Goal: Task Accomplishment & Management: Complete application form

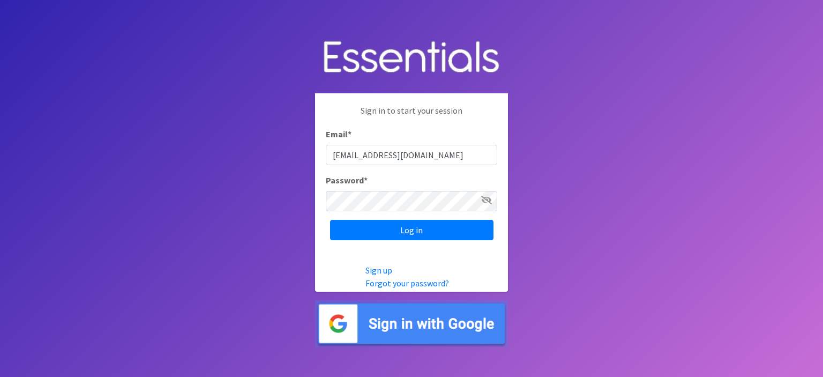
click at [447, 156] on input "[EMAIL_ADDRESS][DOMAIN_NAME]" at bounding box center [411, 155] width 171 height 20
drag, startPoint x: 490, startPoint y: 159, endPoint x: 290, endPoint y: 157, distance: 199.2
click at [290, 157] on body "Sign in to start your session Email * [EMAIL_ADDRESS][DOMAIN_NAME] Password * L…" at bounding box center [411, 188] width 823 height 377
type input "[EMAIL_ADDRESS][DOMAIN_NAME]"
click at [418, 229] on input "Log in" at bounding box center [411, 230] width 163 height 20
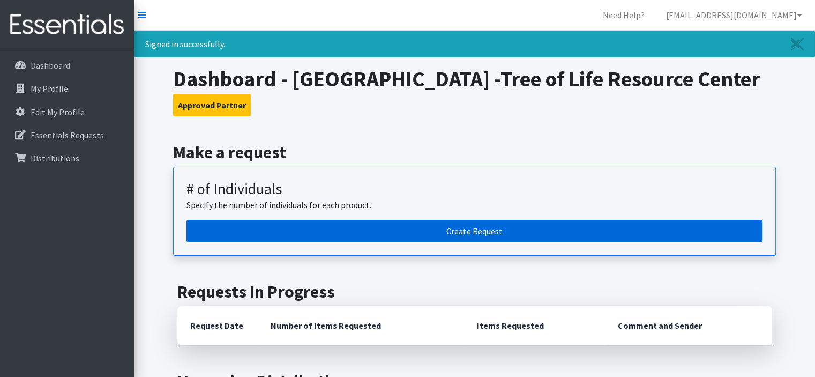
click at [418, 235] on link "Create Request" at bounding box center [474, 231] width 576 height 22
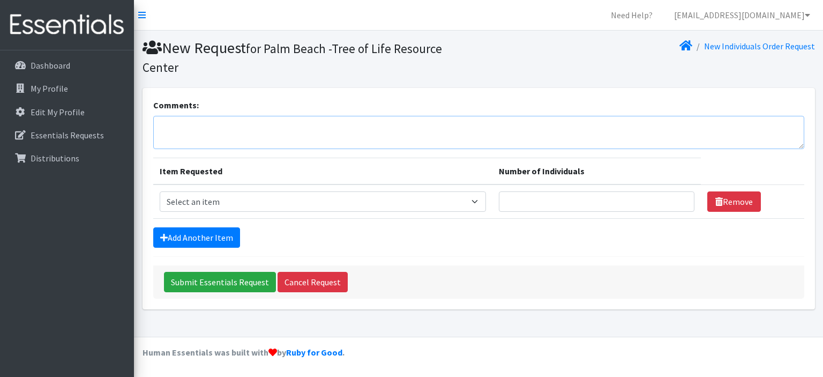
click at [210, 129] on textarea "Comments:" at bounding box center [478, 132] width 651 height 33
type textarea "Final order for 2025 to add to the existing September order."
click at [261, 199] on select "Select an item # - Total number of kids being served with this order: Baby wipe…" at bounding box center [323, 201] width 327 height 20
select select "2644"
click at [160, 191] on select "Select an item # - Total number of kids being served with this order: Baby wipe…" at bounding box center [323, 201] width 327 height 20
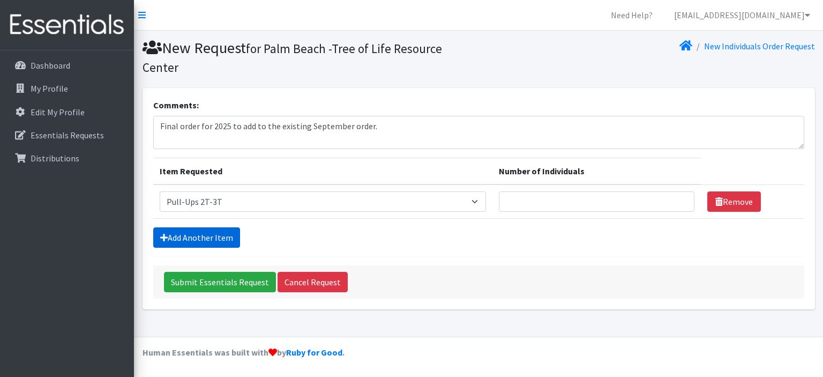
click at [189, 233] on link "Add Another Item" at bounding box center [196, 237] width 87 height 20
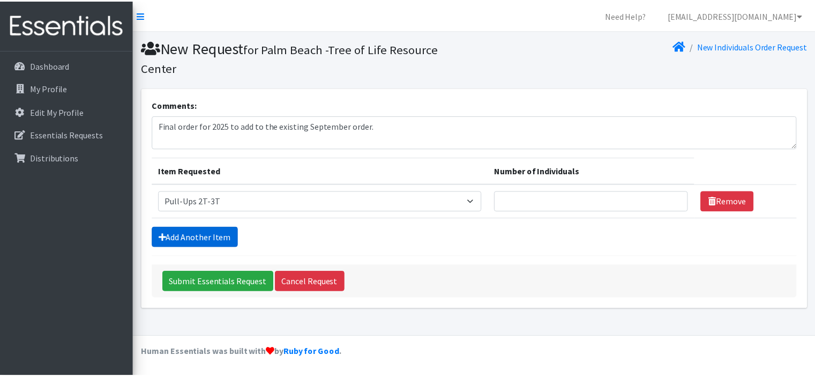
scroll to position [13, 0]
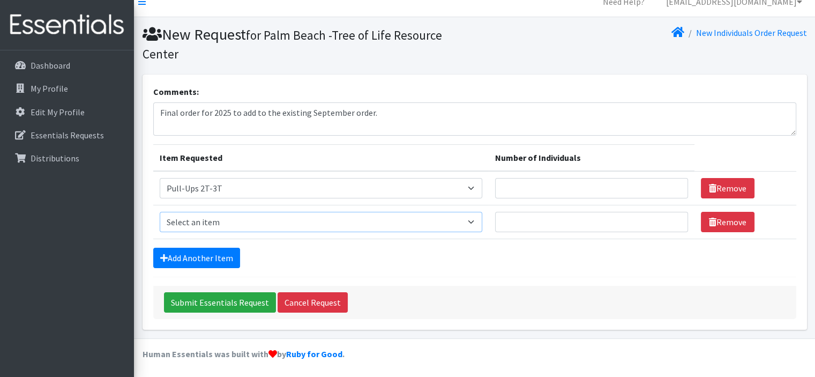
click at [216, 219] on select "Select an item # - Total number of kids being served with this order: Baby wipe…" at bounding box center [321, 222] width 322 height 20
select select "2679"
click at [160, 212] on select "Select an item # - Total number of kids being served with this order: Baby wipe…" at bounding box center [321, 222] width 322 height 20
click at [214, 253] on link "Add Another Item" at bounding box center [196, 257] width 87 height 20
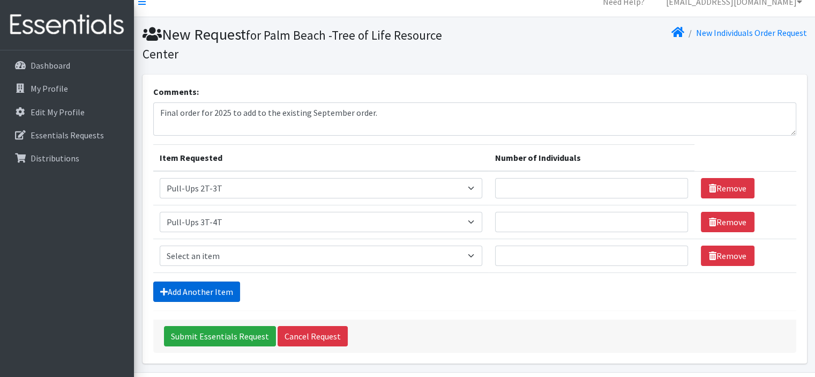
scroll to position [47, 0]
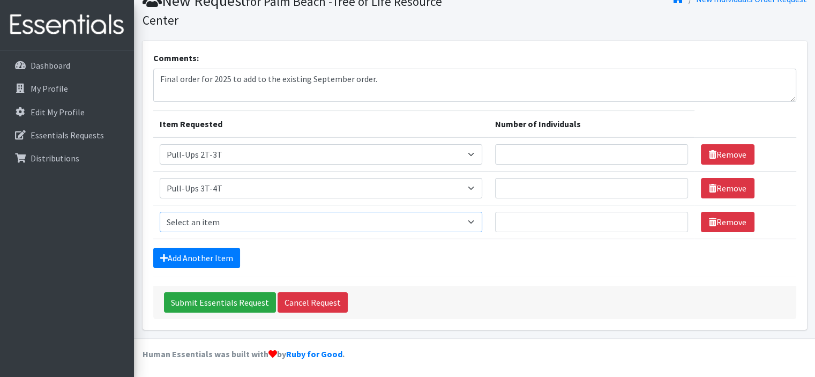
click at [213, 218] on select "Select an item # - Total number of kids being served with this order: Baby wipe…" at bounding box center [321, 222] width 322 height 20
select select "2680"
click at [160, 212] on select "Select an item # - Total number of kids being served with this order: Baby wipe…" at bounding box center [321, 222] width 322 height 20
click at [200, 258] on link "Add Another Item" at bounding box center [196, 257] width 87 height 20
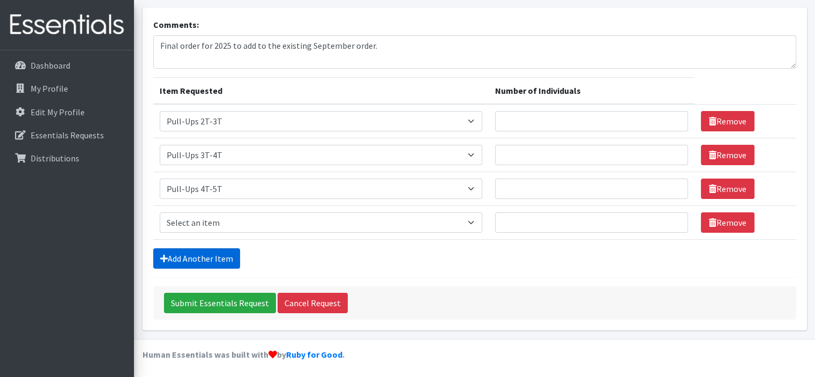
scroll to position [81, 0]
click at [213, 212] on select "Select an item # - Total number of kids being served with this order: Baby wipe…" at bounding box center [321, 222] width 322 height 20
select select "2649"
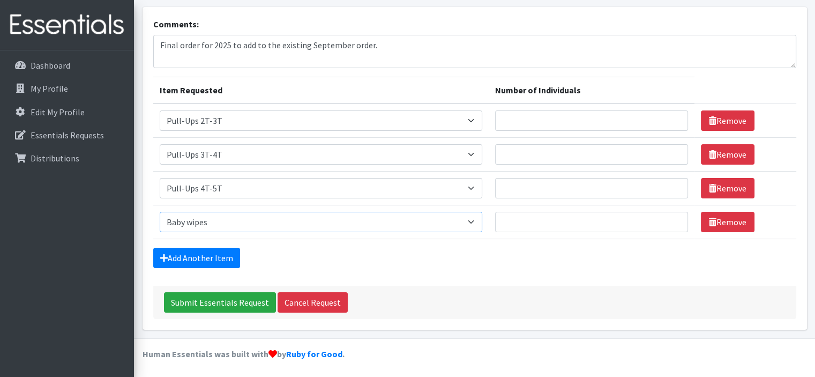
click at [160, 212] on select "Select an item # - Total number of kids being served with this order: Baby wipe…" at bounding box center [321, 222] width 322 height 20
click at [533, 213] on input "Number of Individuals" at bounding box center [591, 222] width 193 height 20
type input "136"
click at [539, 115] on input "Number of Individuals" at bounding box center [591, 120] width 193 height 20
type input "25"
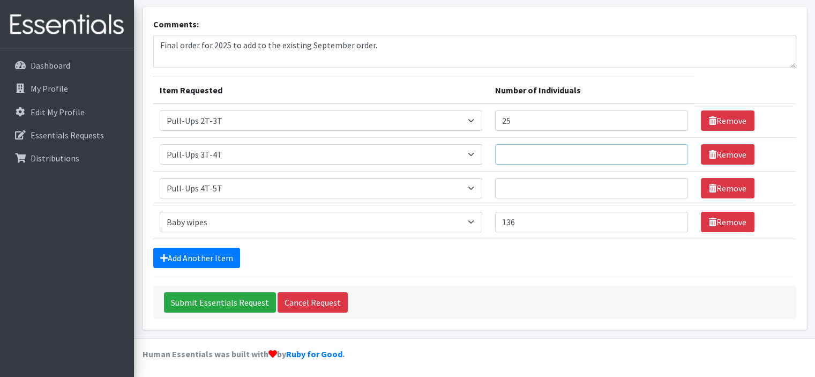
click at [545, 145] on input "Number of Individuals" at bounding box center [591, 154] width 193 height 20
type input "25"
click at [542, 181] on input "Number of Individuals" at bounding box center [591, 188] width 193 height 20
type input "25"
click at [191, 254] on link "Add Another Item" at bounding box center [196, 257] width 87 height 20
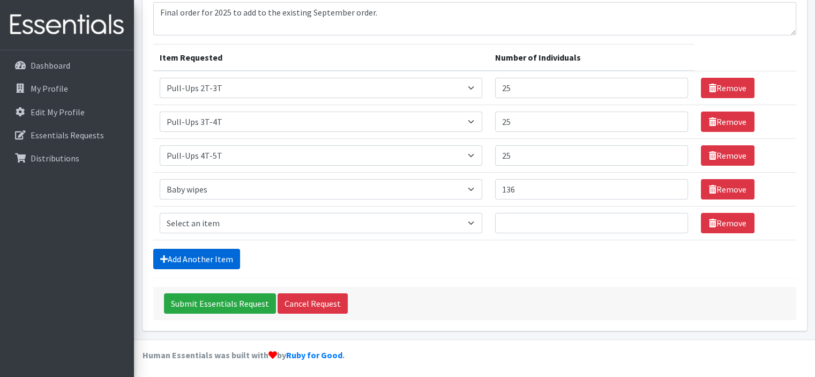
scroll to position [114, 0]
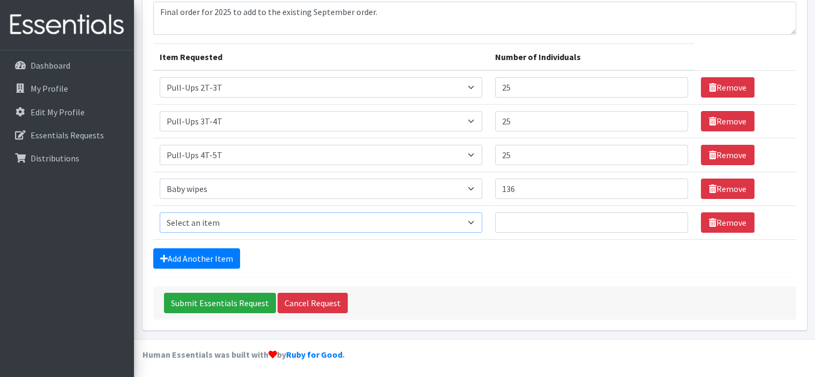
click at [234, 218] on select "Select an item # - Total number of kids being served with this order: Baby wipe…" at bounding box center [321, 222] width 322 height 20
select select "2655"
click at [160, 212] on select "Select an item # - Total number of kids being served with this order: Baby wipe…" at bounding box center [321, 222] width 322 height 20
click at [541, 221] on input "Number of Individuals" at bounding box center [591, 222] width 193 height 20
type input "15"
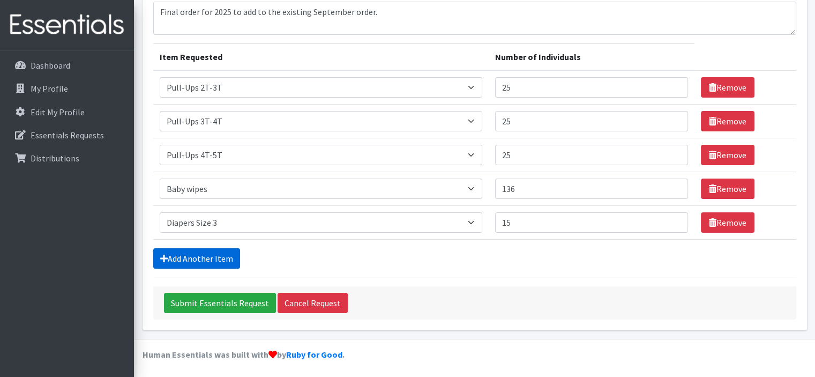
click at [198, 251] on link "Add Another Item" at bounding box center [196, 258] width 87 height 20
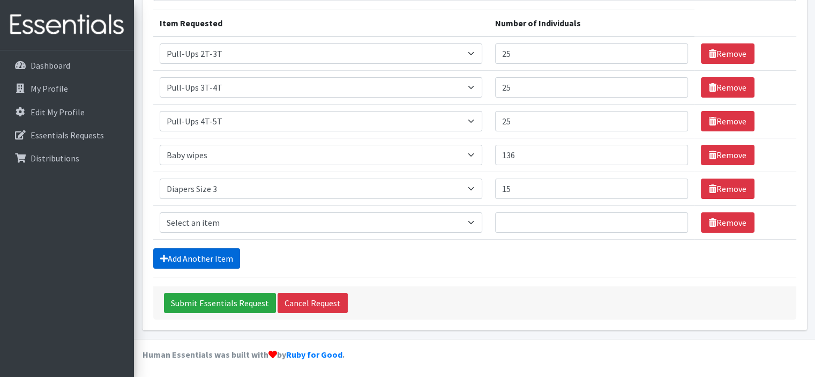
scroll to position [148, 0]
click at [214, 220] on select "Select an item # - Total number of kids being served with this order: Baby wipe…" at bounding box center [321, 222] width 322 height 20
select select "2674"
click at [160, 212] on select "Select an item # - Total number of kids being served with this order: Baby wipe…" at bounding box center [321, 222] width 322 height 20
click at [525, 216] on input "Number of Individuals" at bounding box center [591, 222] width 193 height 20
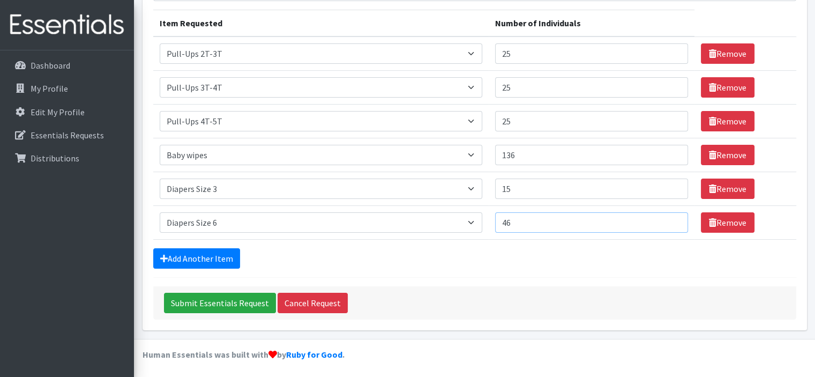
type input "46"
click at [536, 231] on td "Number of Individuals 46" at bounding box center [591, 223] width 206 height 34
click at [544, 187] on input "15" at bounding box center [591, 188] width 193 height 20
type input "16"
click at [538, 217] on input "46" at bounding box center [591, 222] width 193 height 20
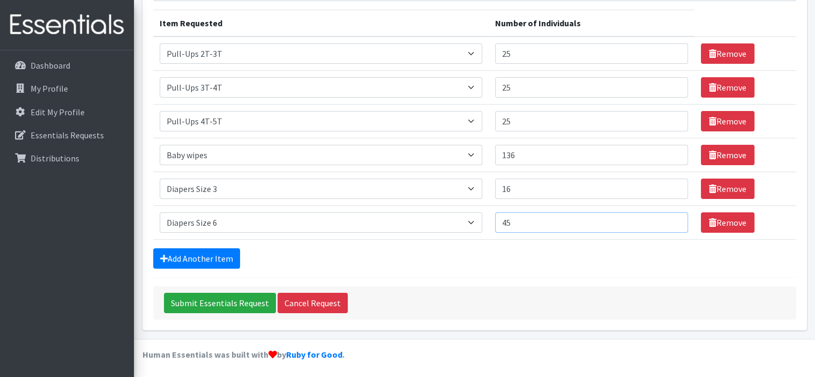
type input "45"
click at [536, 270] on form "Comments: Final order for 2025 to add to the existing September order. Item Req…" at bounding box center [474, 135] width 643 height 368
click at [216, 304] on input "Submit Essentials Request" at bounding box center [220, 302] width 112 height 20
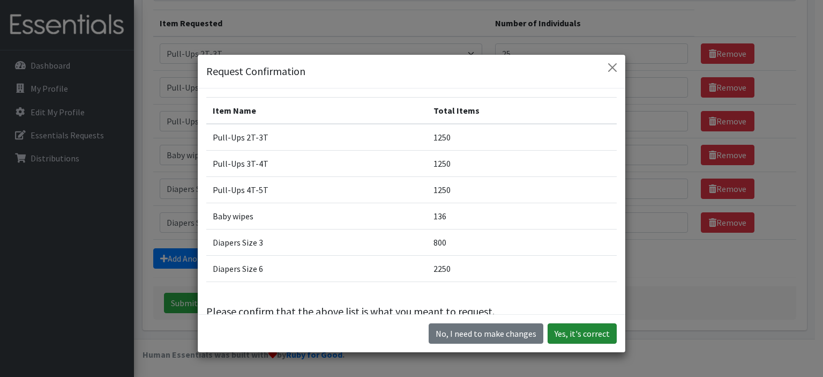
click at [578, 331] on button "Yes, it's correct" at bounding box center [581, 333] width 69 height 20
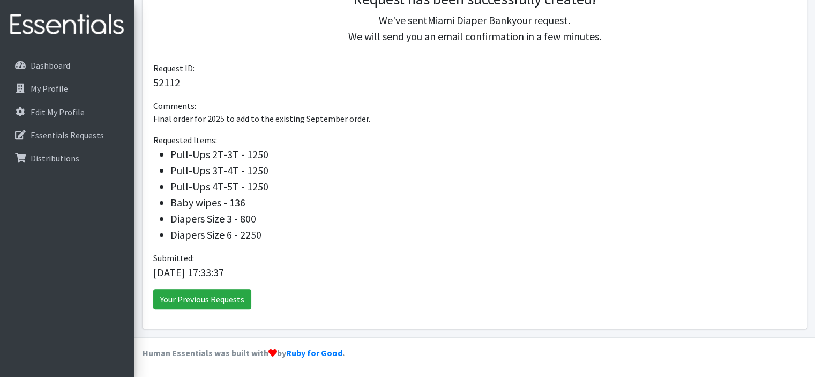
scroll to position [195, 0]
